Goal: Find specific page/section: Find specific page/section

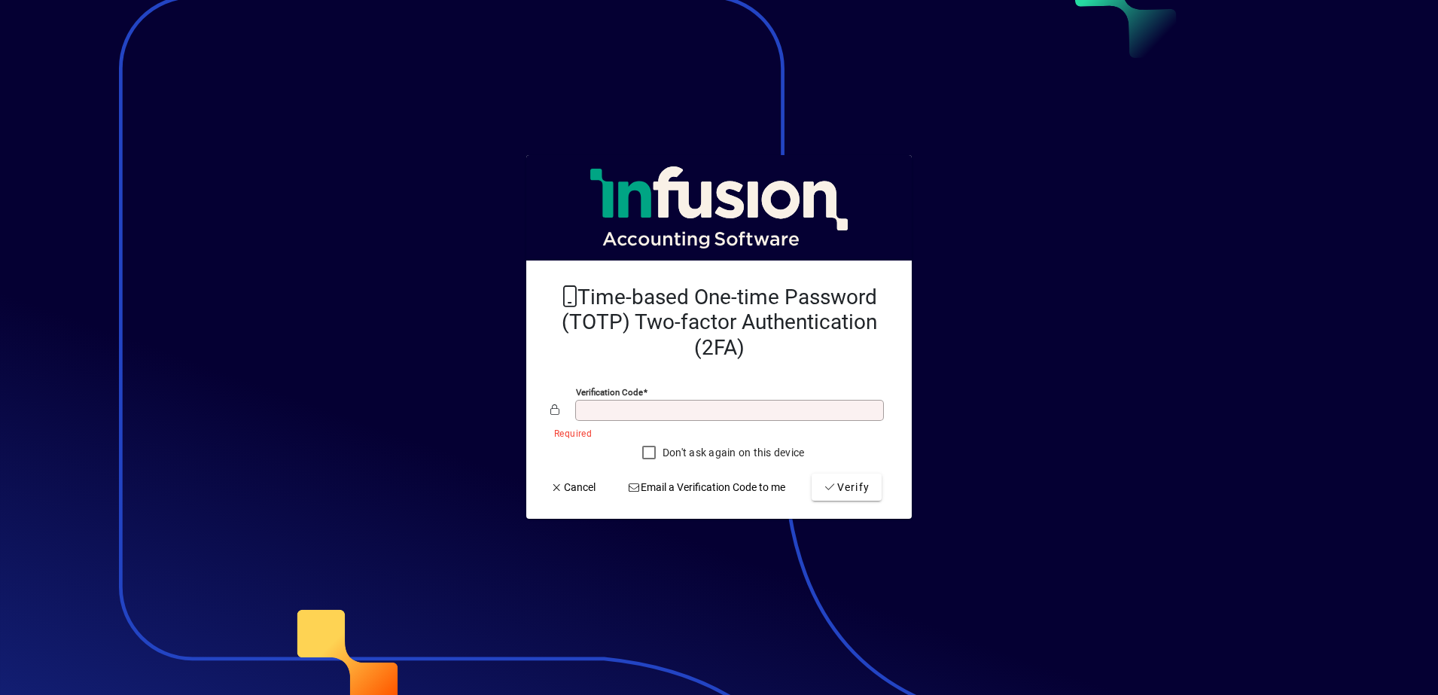
click at [745, 406] on input "Verification code" at bounding box center [731, 410] width 304 height 12
click at [860, 494] on span "Verify" at bounding box center [847, 488] width 46 height 16
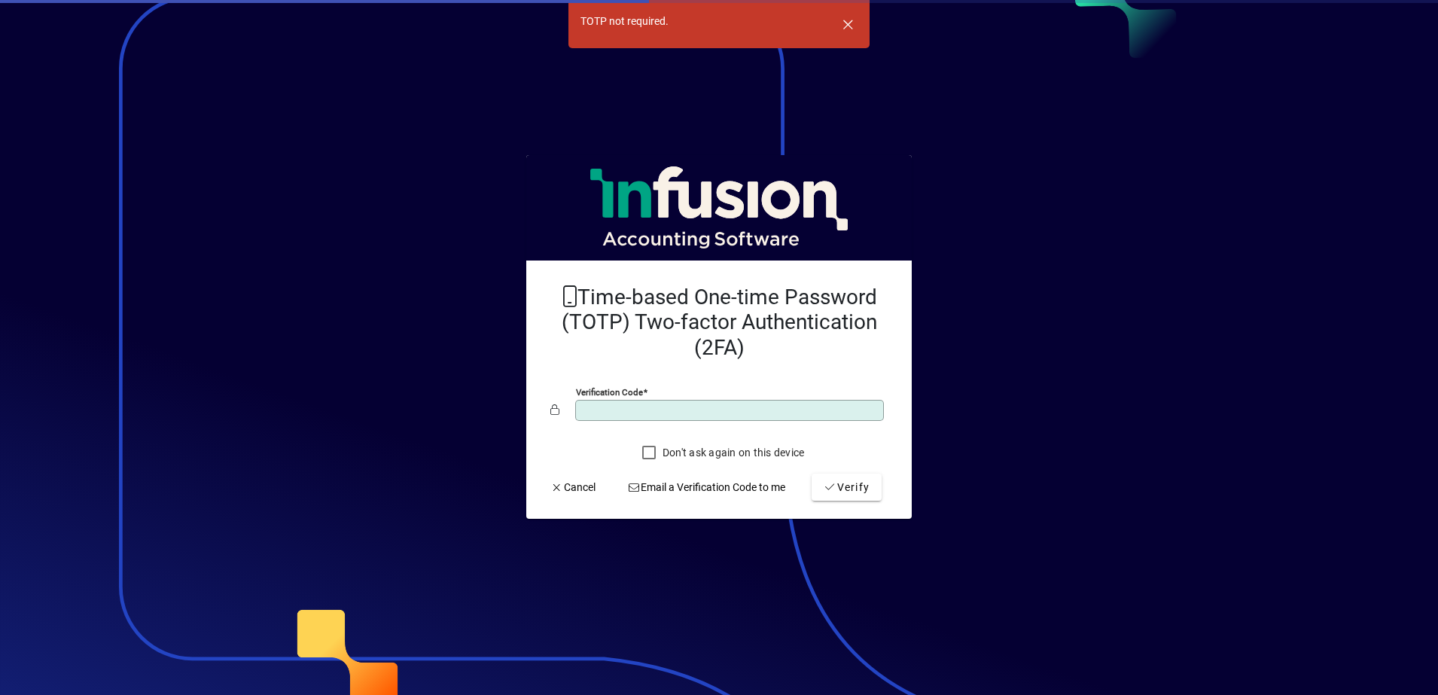
drag, startPoint x: 657, startPoint y: 416, endPoint x: 542, endPoint y: 373, distance: 122.5
click at [547, 377] on mat-card-content "Time-based One-time Password (TOTP) Two-factor Authentication (2FA) Verificatio…" at bounding box center [718, 371] width 361 height 196
type input "******"
click at [849, 482] on span "Verify" at bounding box center [847, 488] width 46 height 16
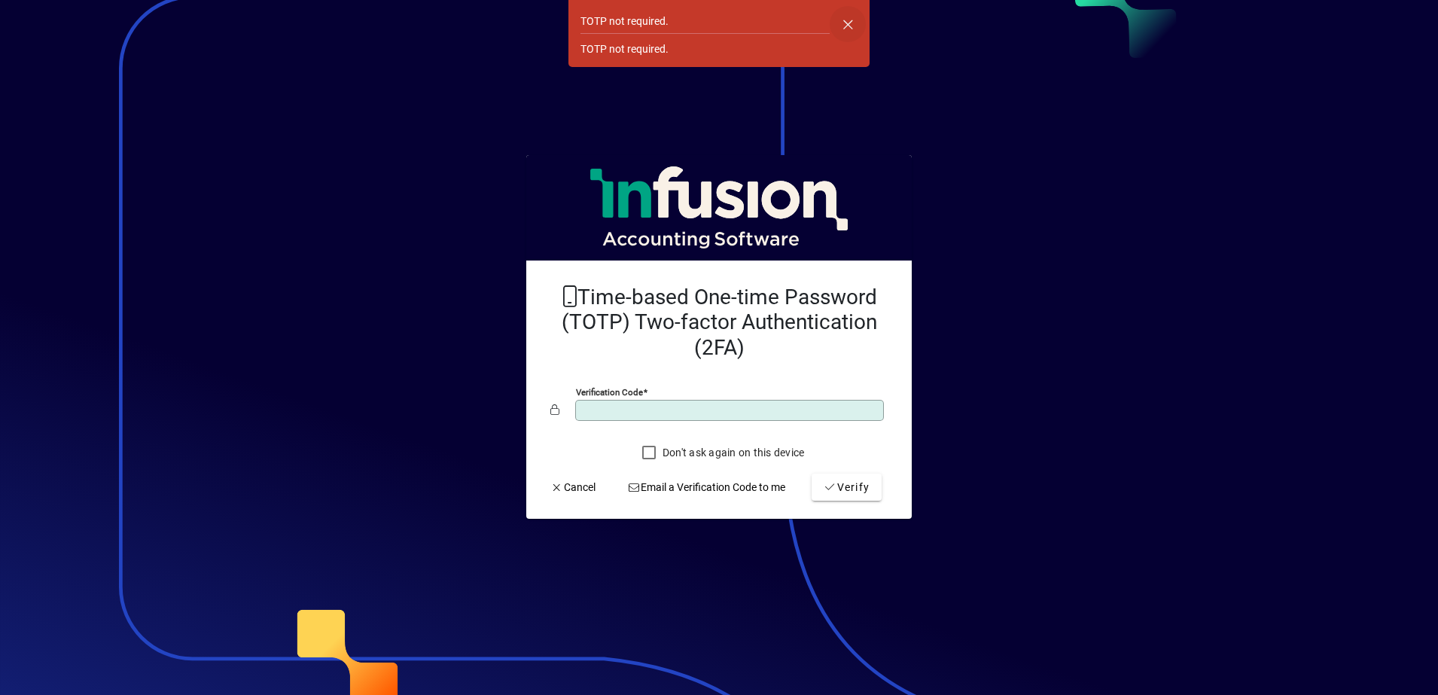
click at [852, 19] on span "button" at bounding box center [848, 24] width 36 height 36
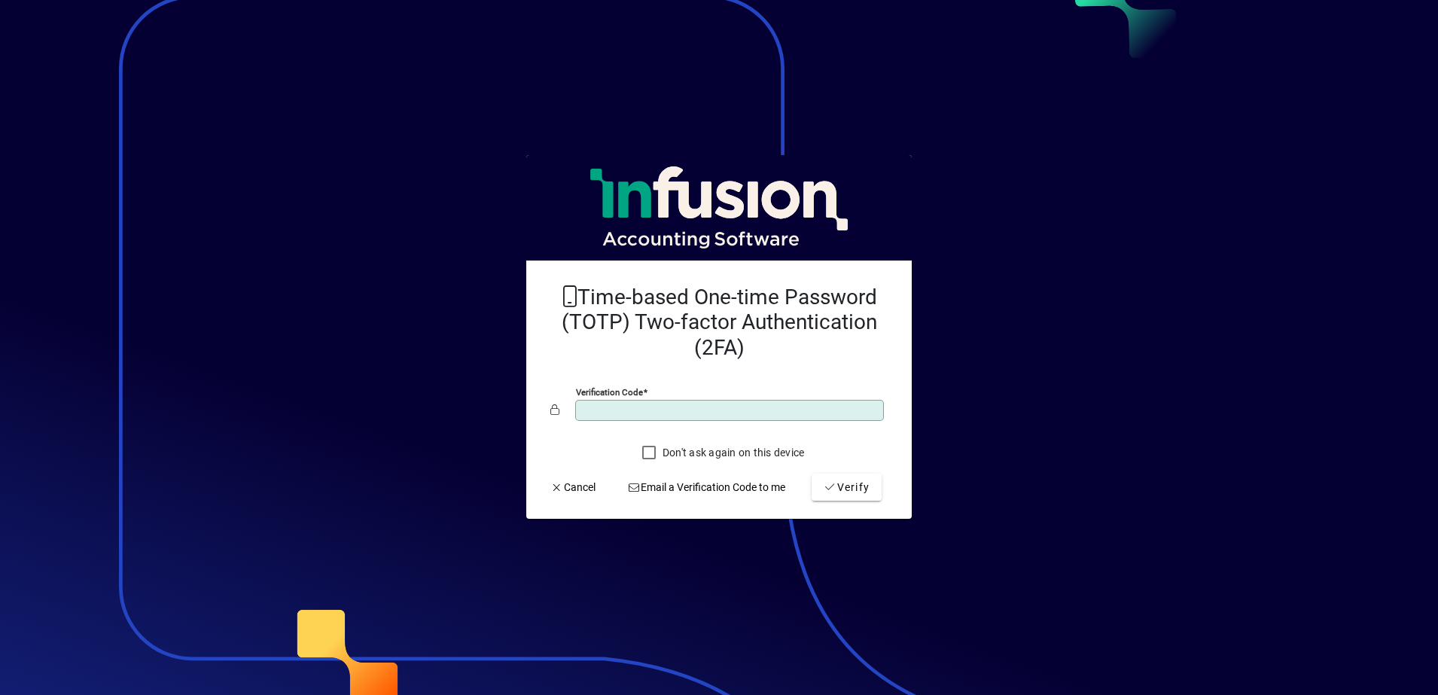
drag, startPoint x: 661, startPoint y: 413, endPoint x: 498, endPoint y: 380, distance: 166.6
click at [498, 383] on app-login-layout "Time-based One-time Password (TOTP) Two-factor Authentication (2FA) Verificatio…" at bounding box center [719, 347] width 1438 height 695
click at [855, 489] on span "Verify" at bounding box center [847, 488] width 46 height 16
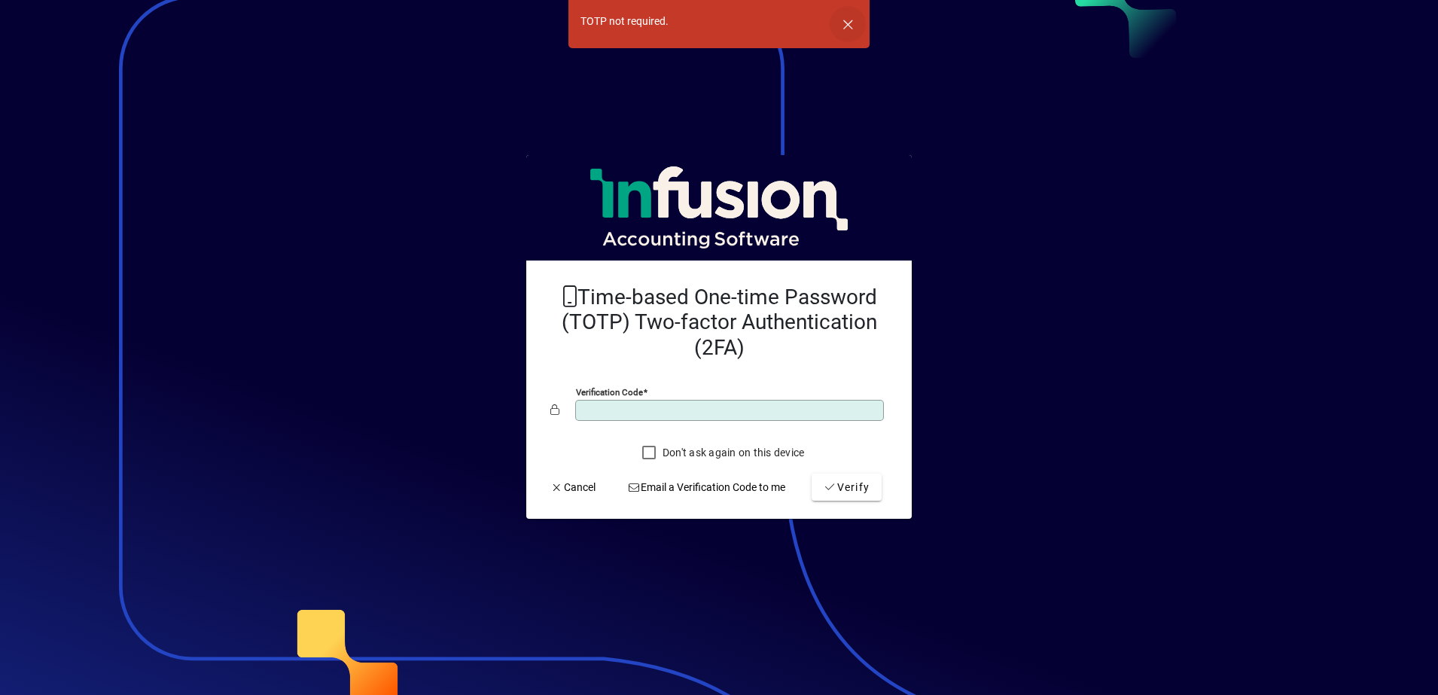
click at [854, 26] on span "button" at bounding box center [848, 24] width 36 height 36
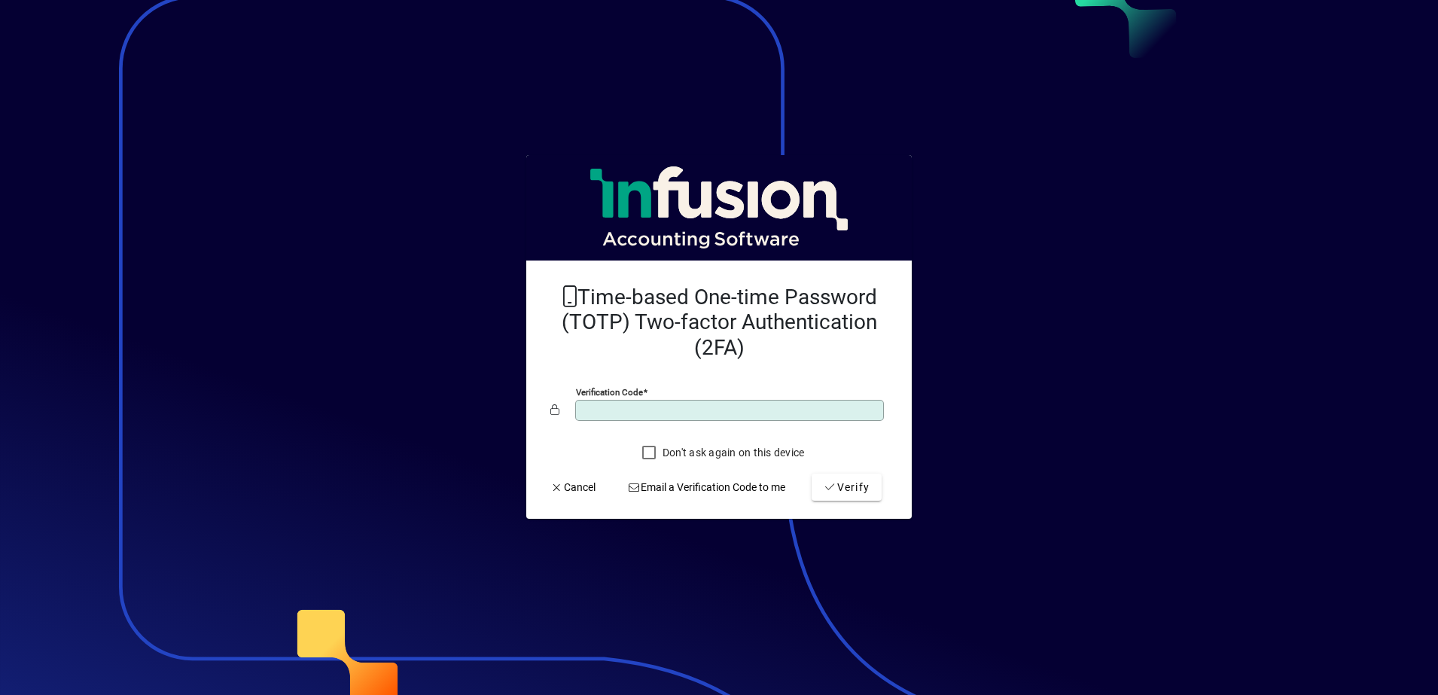
click at [685, 409] on input "******" at bounding box center [731, 410] width 304 height 12
type input "*"
type input "******"
click at [812, 474] on button "Verify" at bounding box center [847, 487] width 70 height 27
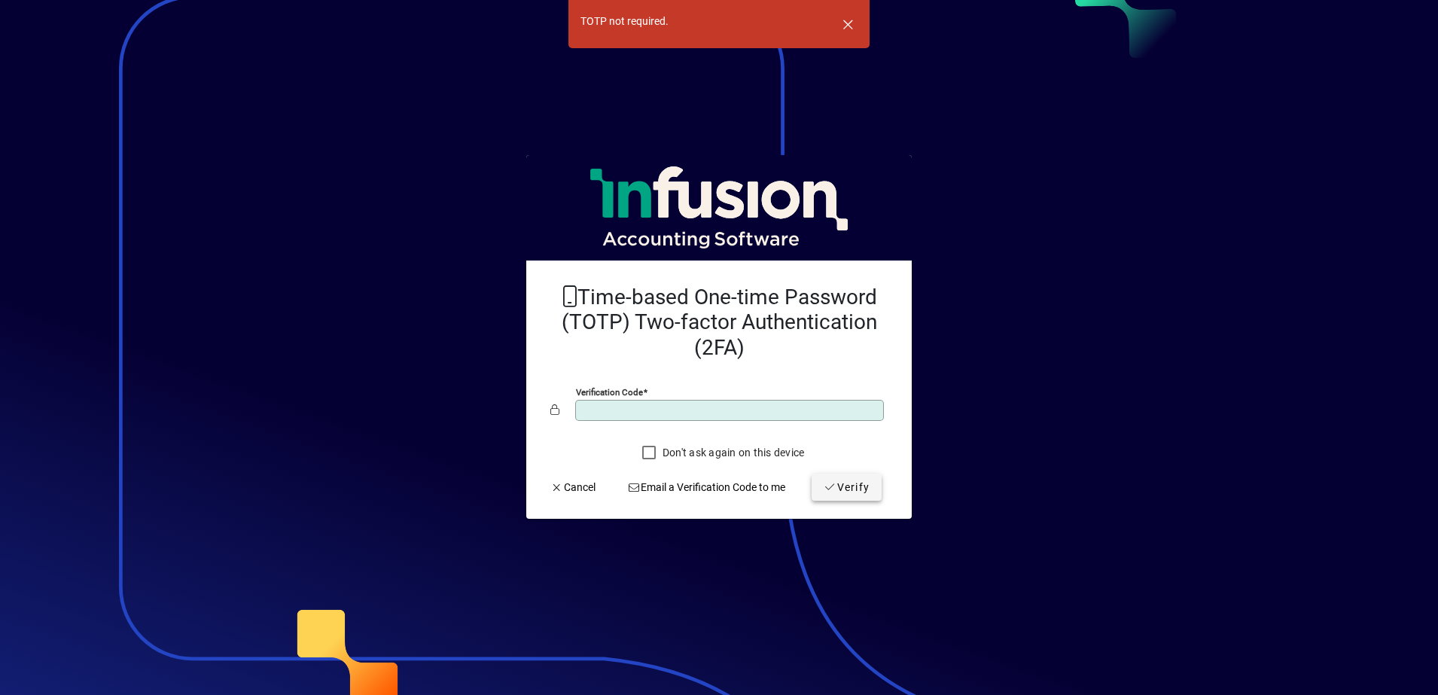
click at [855, 489] on span "Verify" at bounding box center [847, 488] width 46 height 16
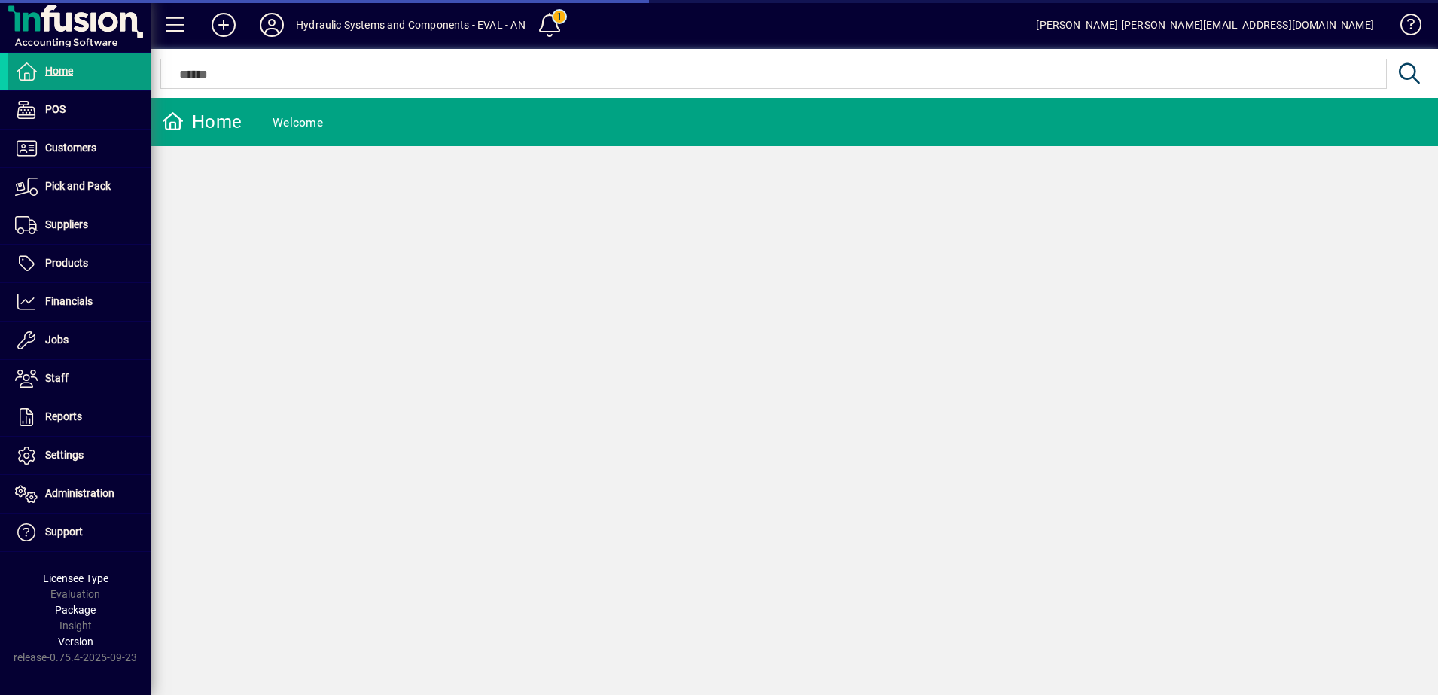
click at [480, 302] on div "Home Welcome" at bounding box center [795, 396] width 1288 height 597
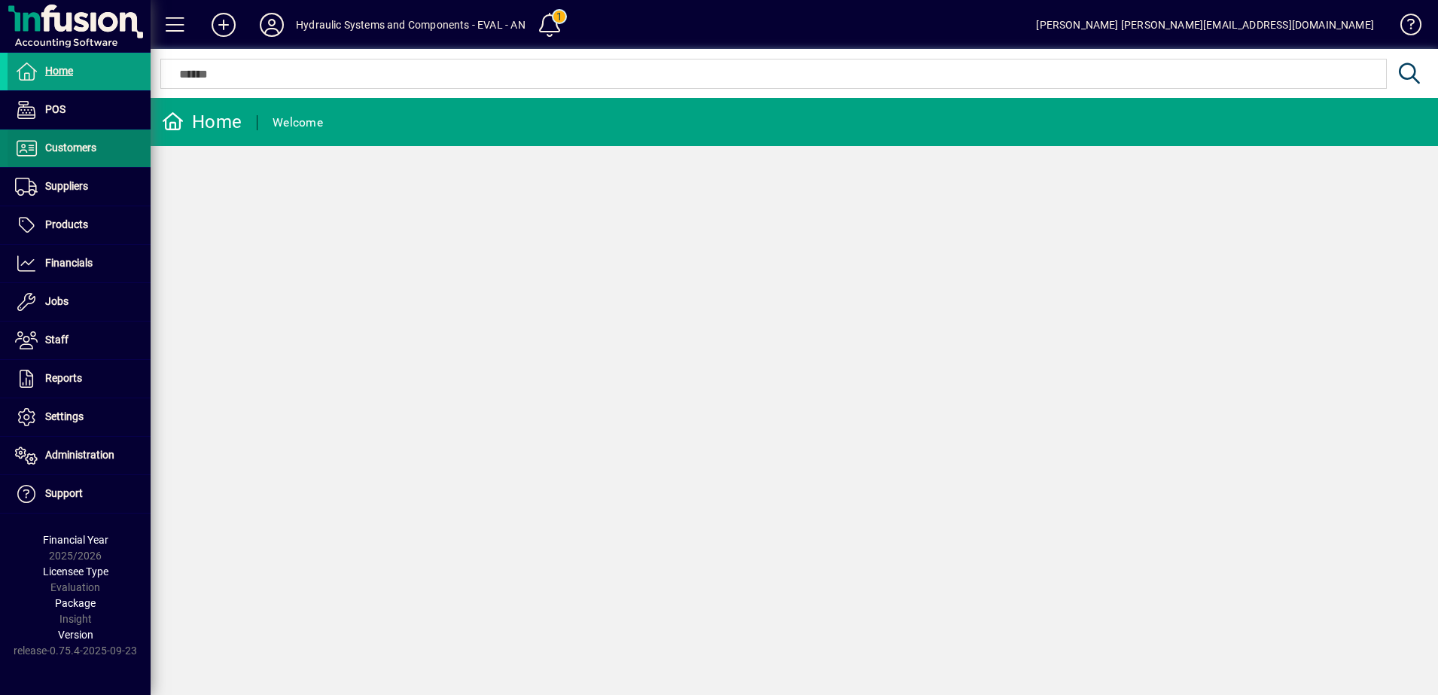
click at [80, 151] on span "Customers" at bounding box center [70, 148] width 51 height 12
click at [82, 145] on span "Customers" at bounding box center [70, 148] width 51 height 12
click at [96, 145] on span "Customers" at bounding box center [70, 148] width 51 height 12
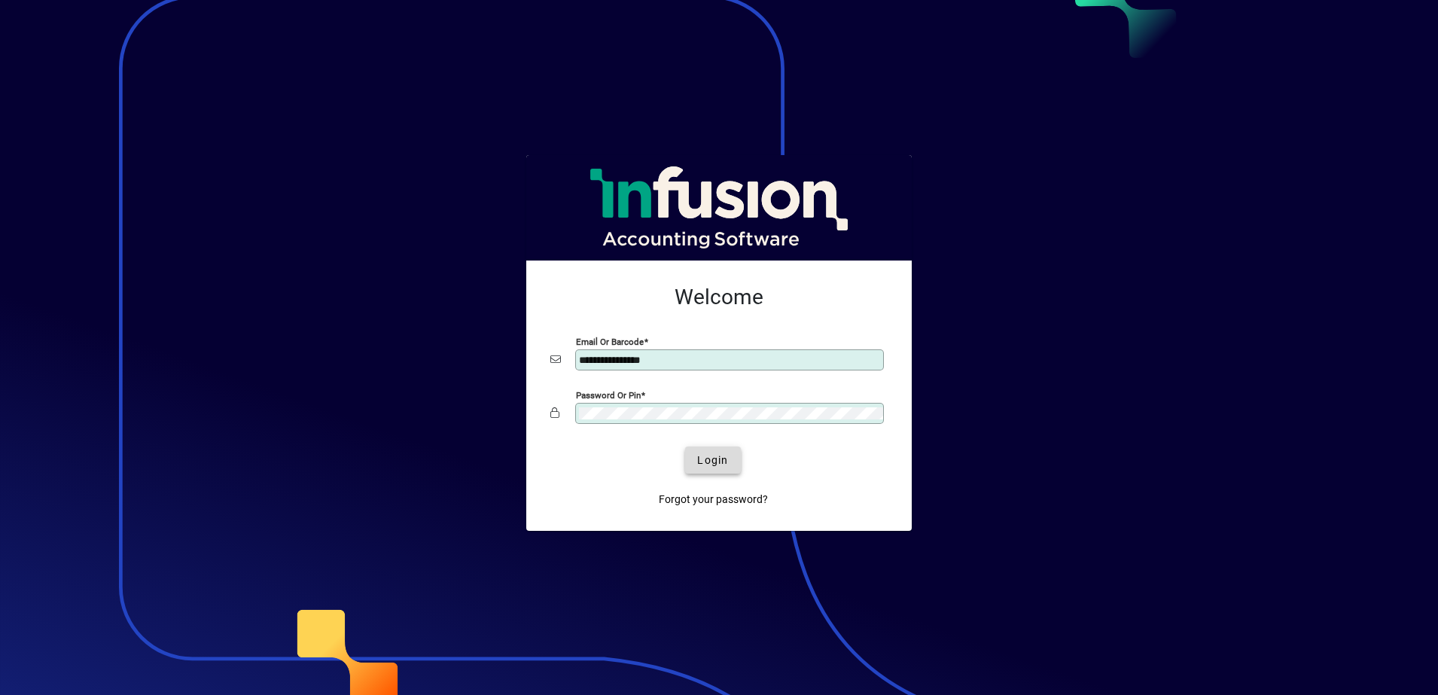
click at [710, 451] on span "submit" at bounding box center [712, 460] width 55 height 36
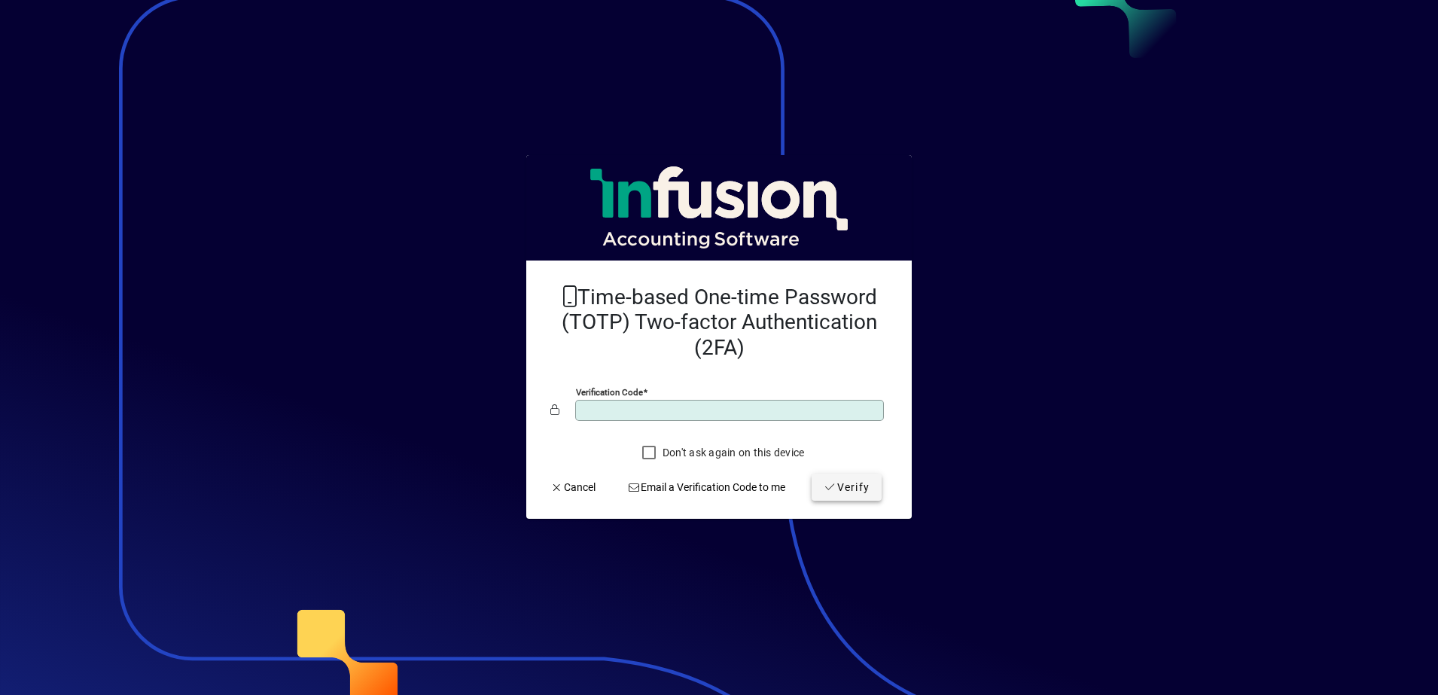
type input "******"
click at [824, 483] on icon "submit" at bounding box center [831, 487] width 14 height 11
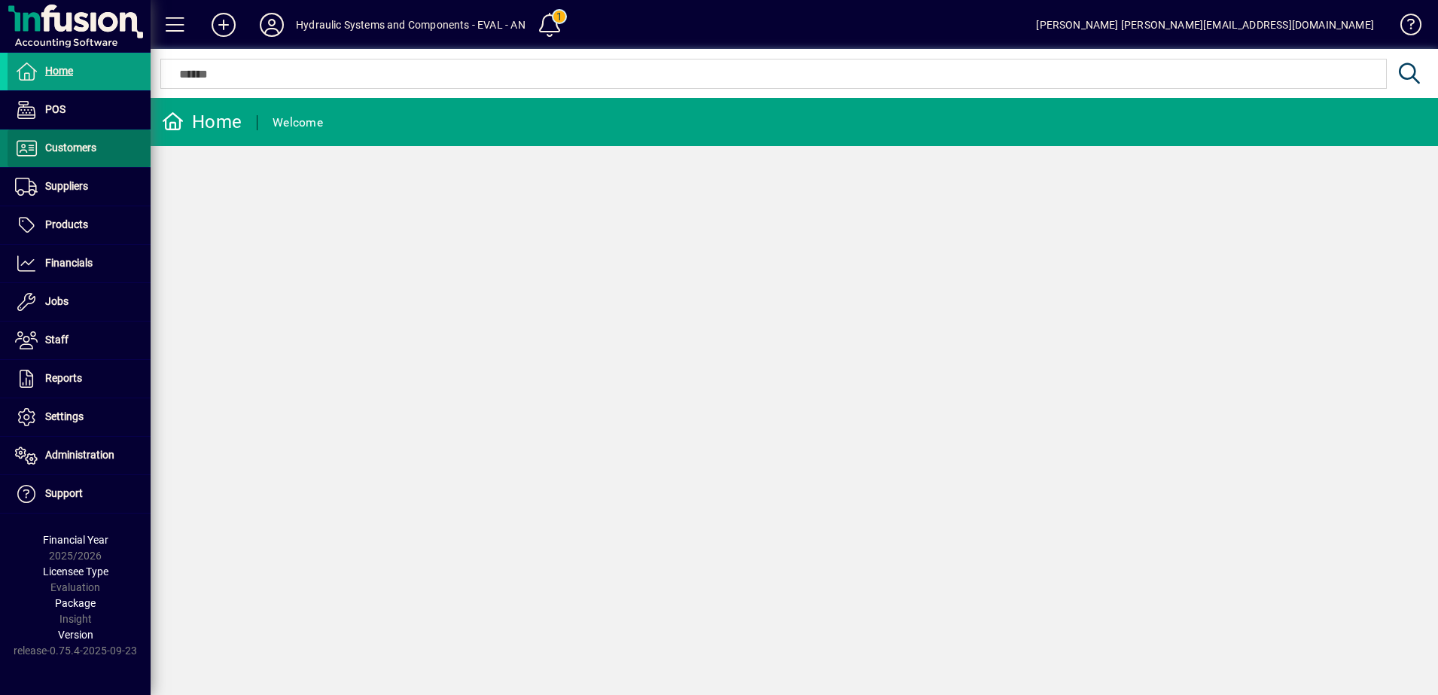
click at [77, 154] on span "Customers" at bounding box center [52, 148] width 89 height 18
